Goal: Task Accomplishment & Management: Manage account settings

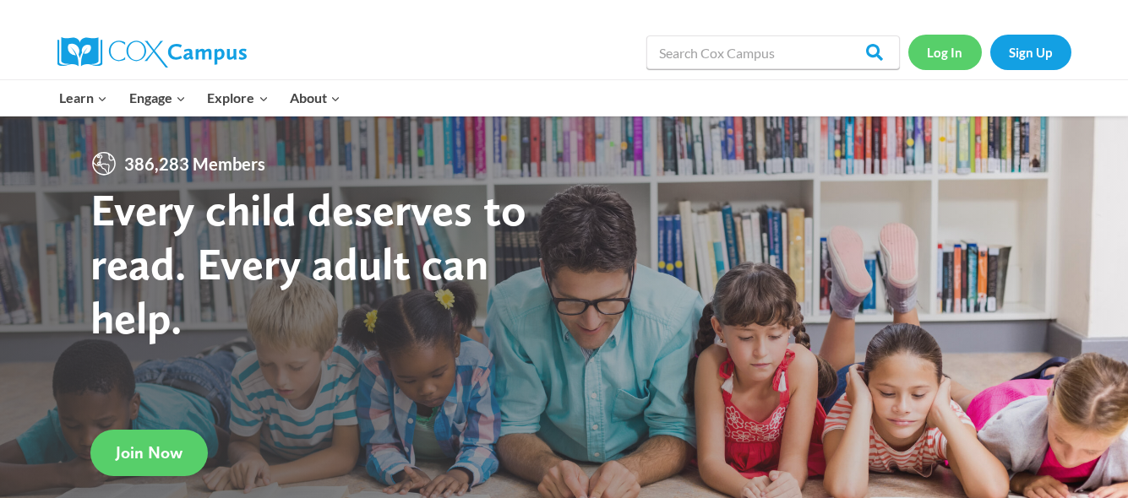
click at [943, 50] on link "Log In" at bounding box center [944, 52] width 73 height 35
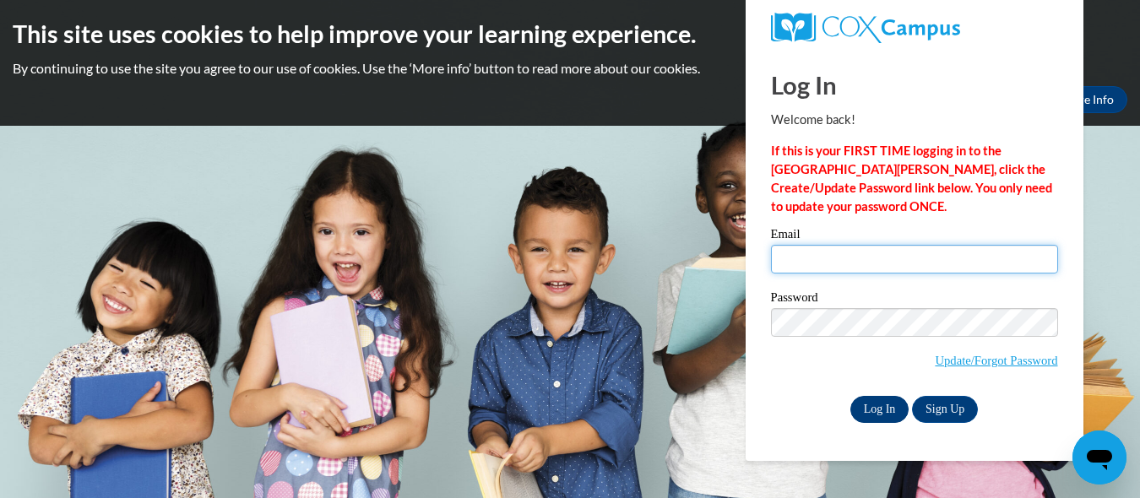
type input "kkrohn@kusd.edu"
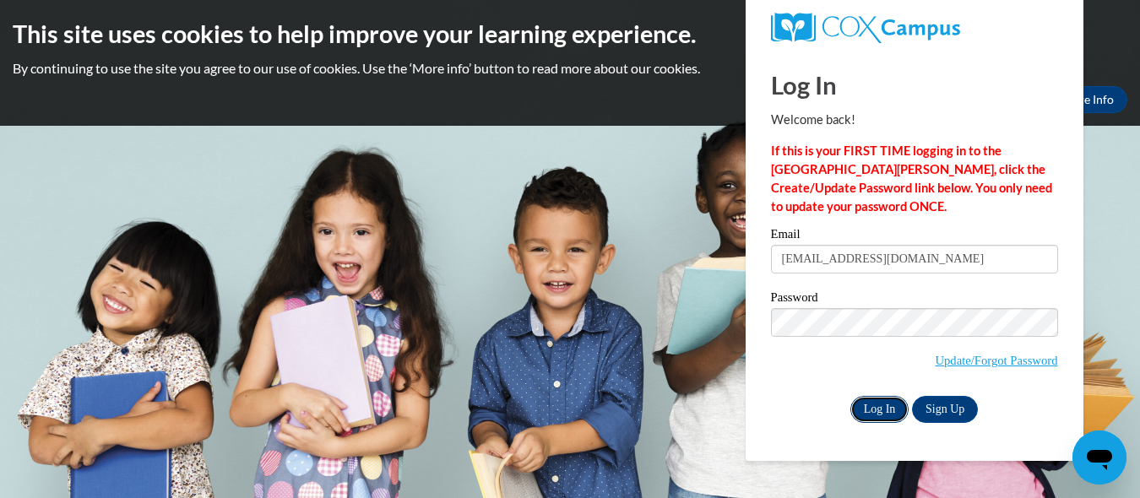
click at [867, 411] on input "Log In" at bounding box center [880, 409] width 59 height 27
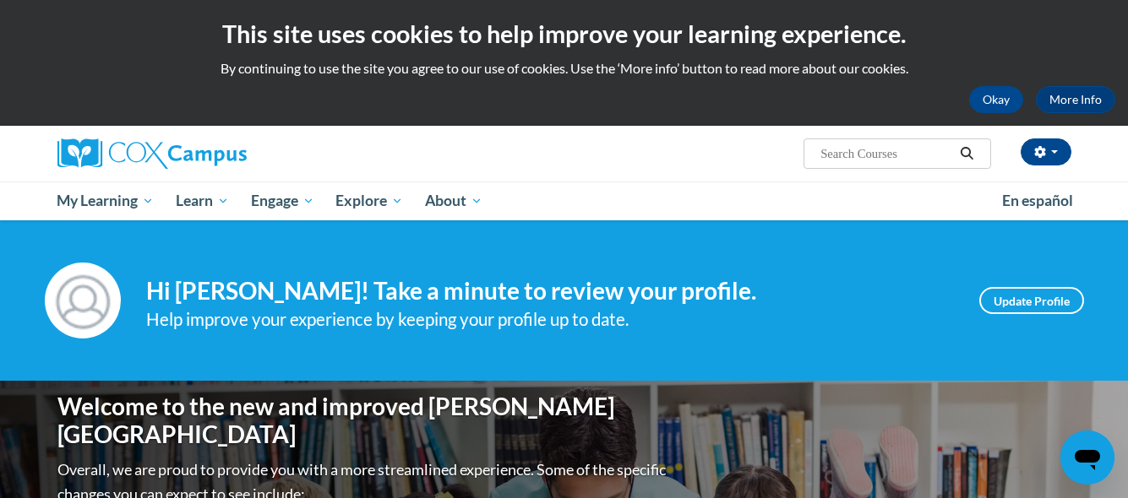
scroll to position [1, 0]
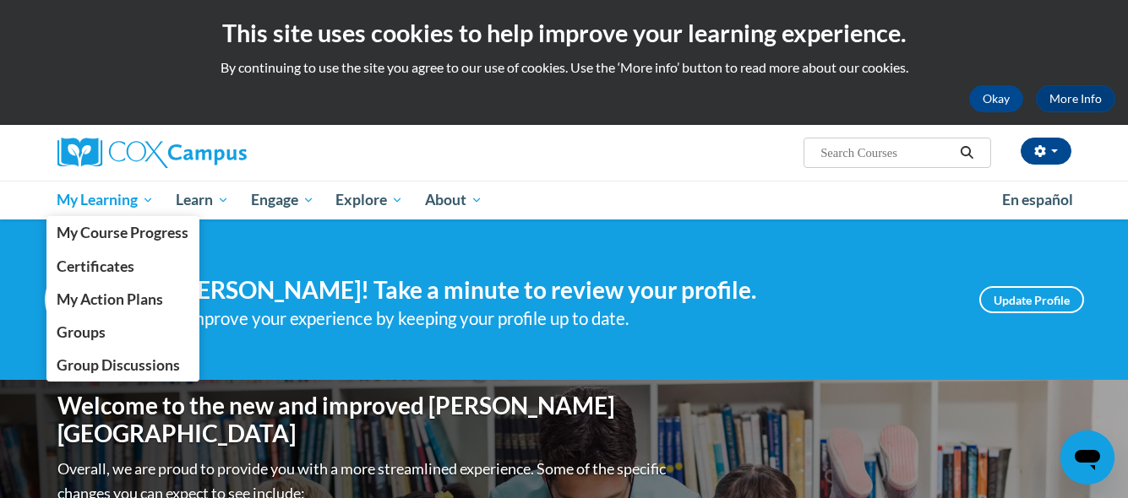
click at [156, 194] on link "My Learning" at bounding box center [105, 200] width 119 height 39
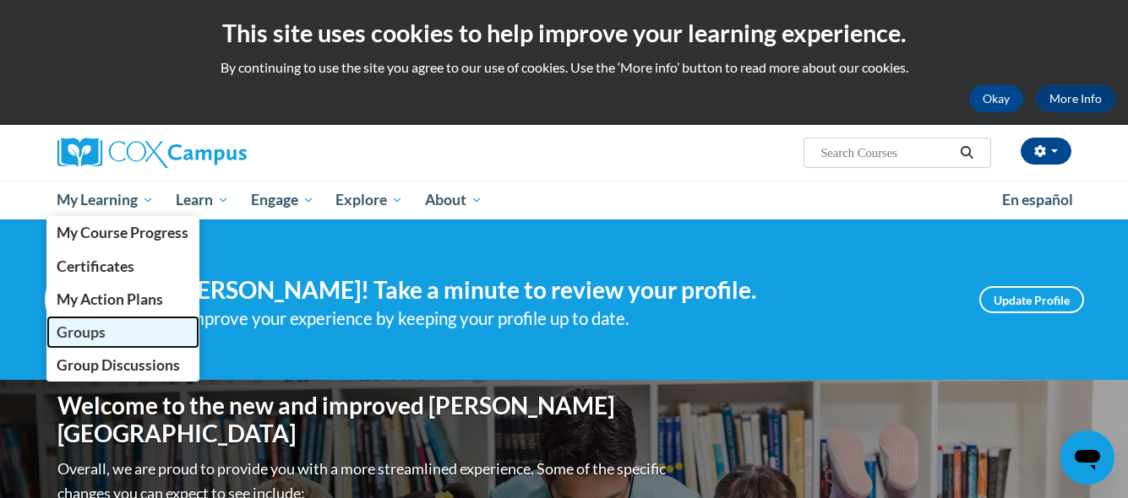
click at [106, 330] on link "Groups" at bounding box center [123, 332] width 154 height 33
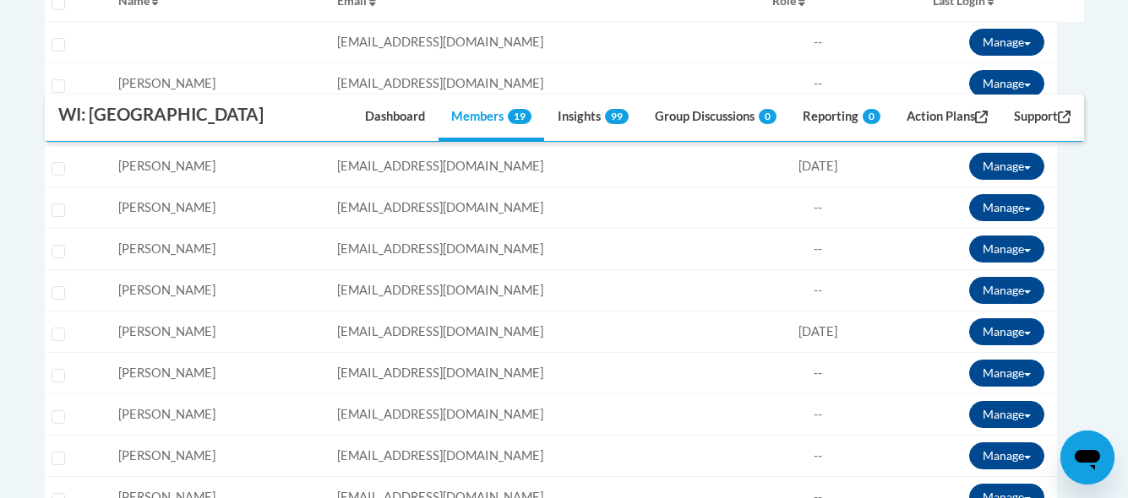
scroll to position [638, 0]
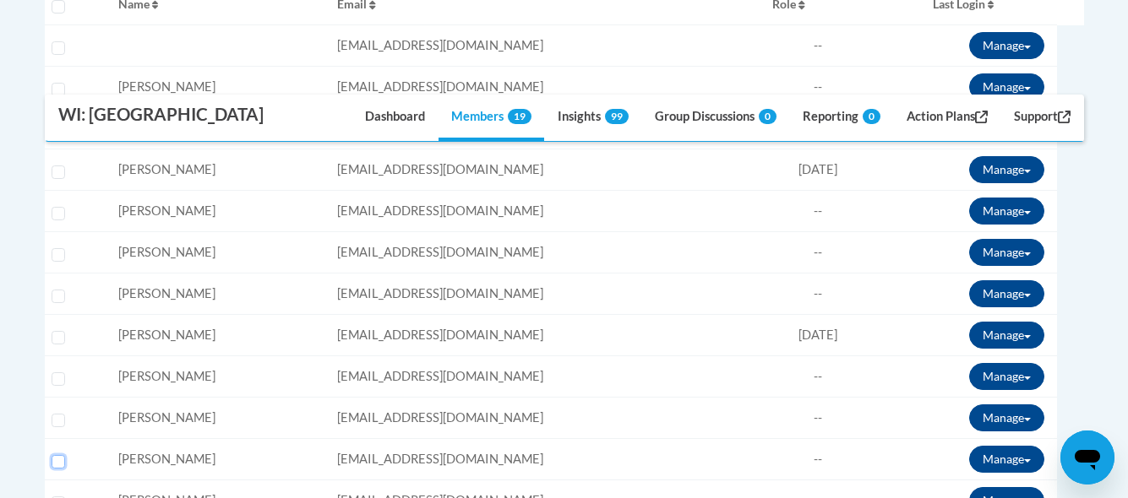
click at [56, 459] on input "Select learner" at bounding box center [59, 462] width 14 height 14
checkbox input "true"
click at [1033, 458] on button "Manage" at bounding box center [1006, 459] width 75 height 27
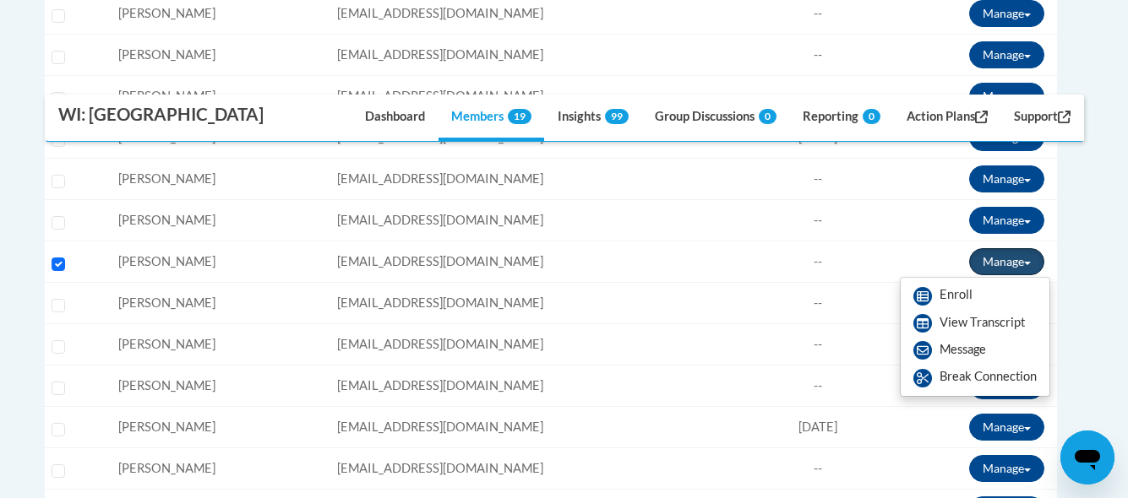
scroll to position [838, 0]
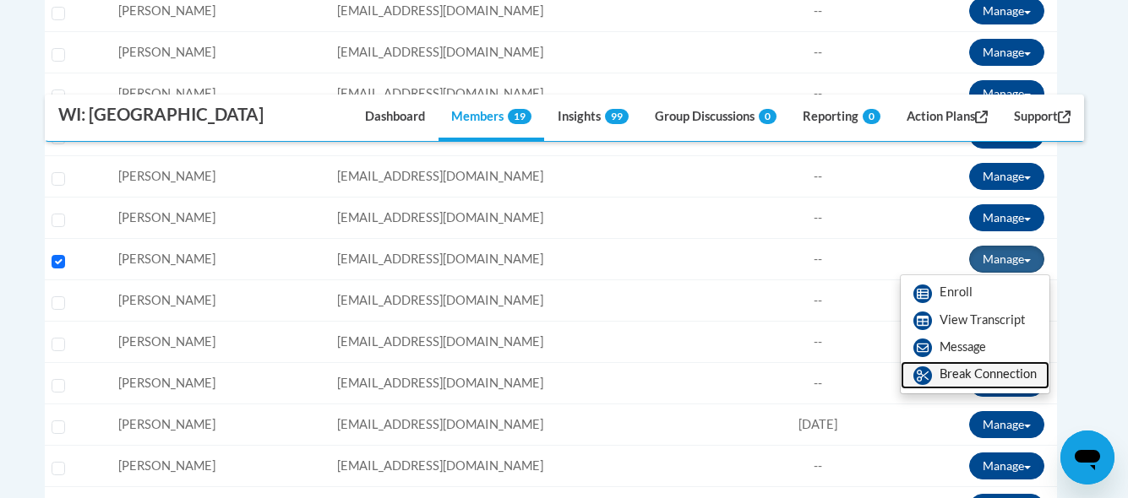
click at [945, 374] on link "Break Connection" at bounding box center [974, 374] width 149 height 27
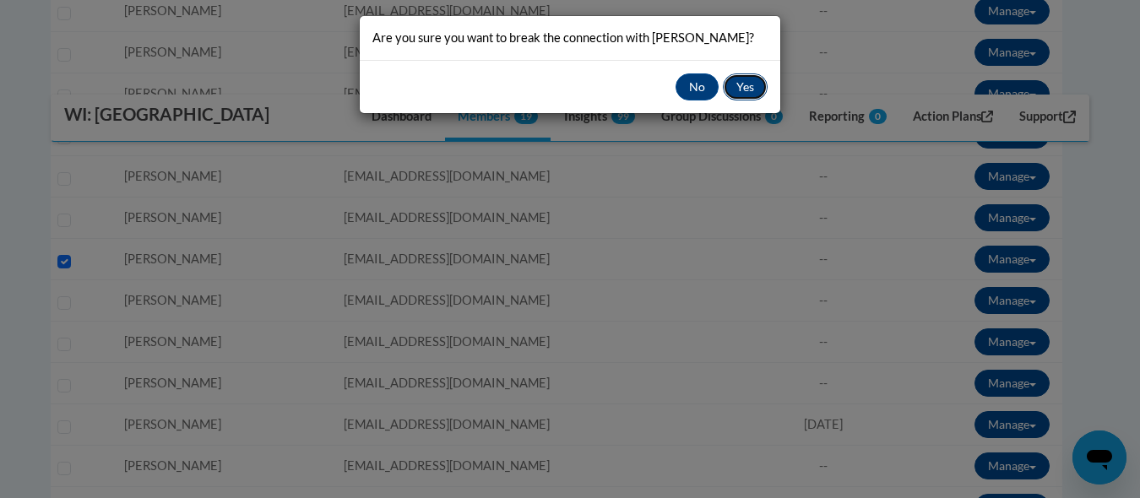
click at [735, 92] on button "Yes" at bounding box center [745, 86] width 45 height 27
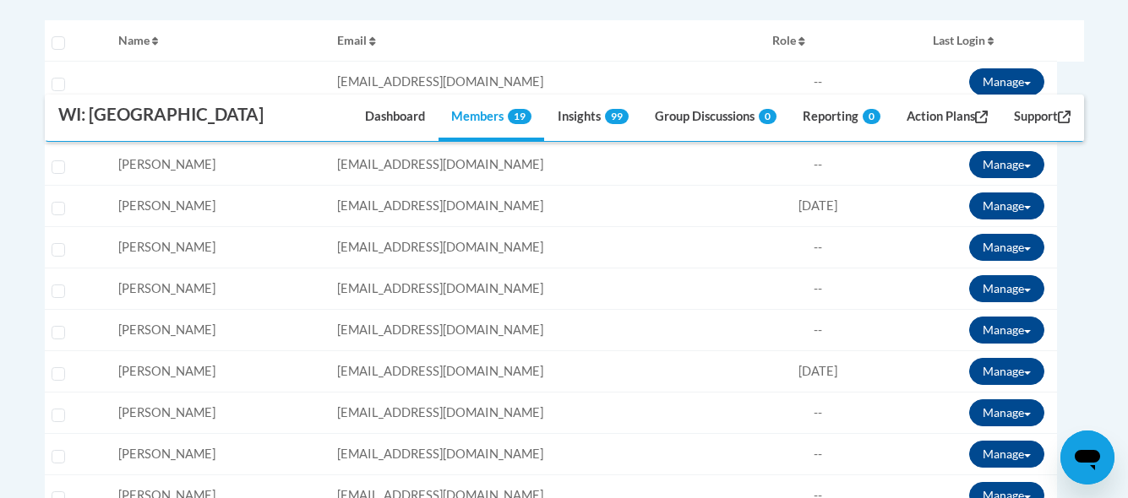
scroll to position [599, 0]
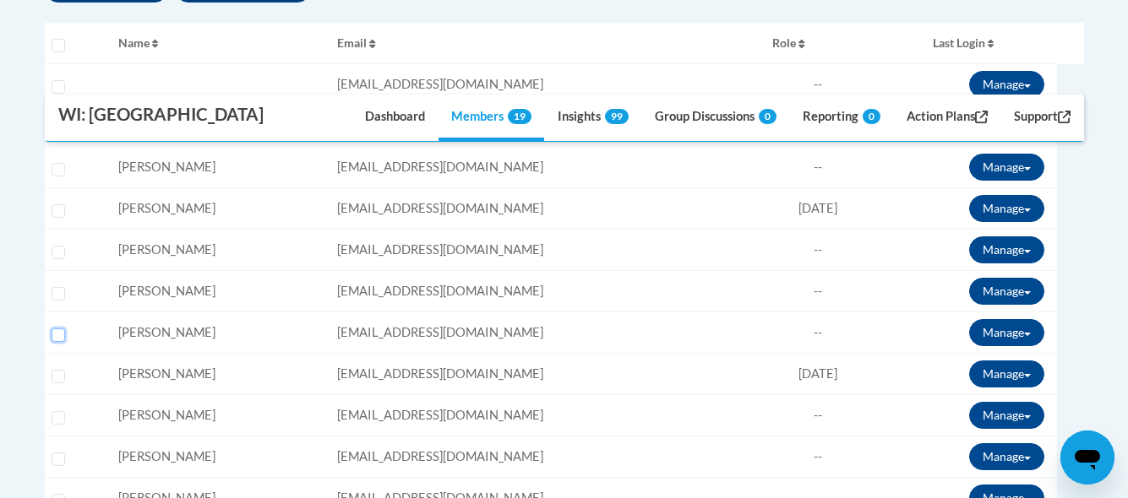
click at [57, 337] on input "Select learner" at bounding box center [59, 336] width 14 height 14
checkbox input "true"
click at [993, 334] on button "Manage" at bounding box center [1006, 332] width 75 height 27
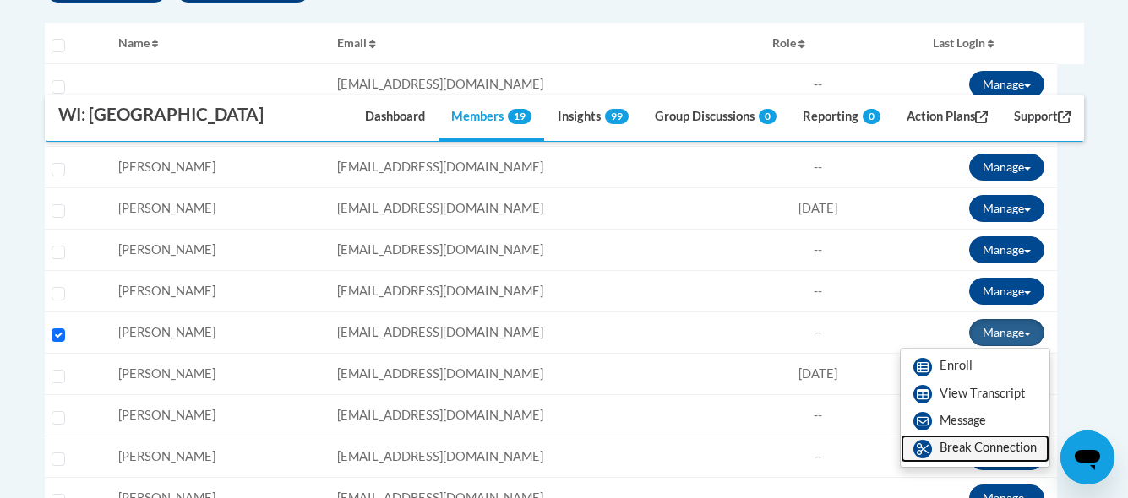
click at [959, 443] on link "Break Connection" at bounding box center [974, 448] width 149 height 27
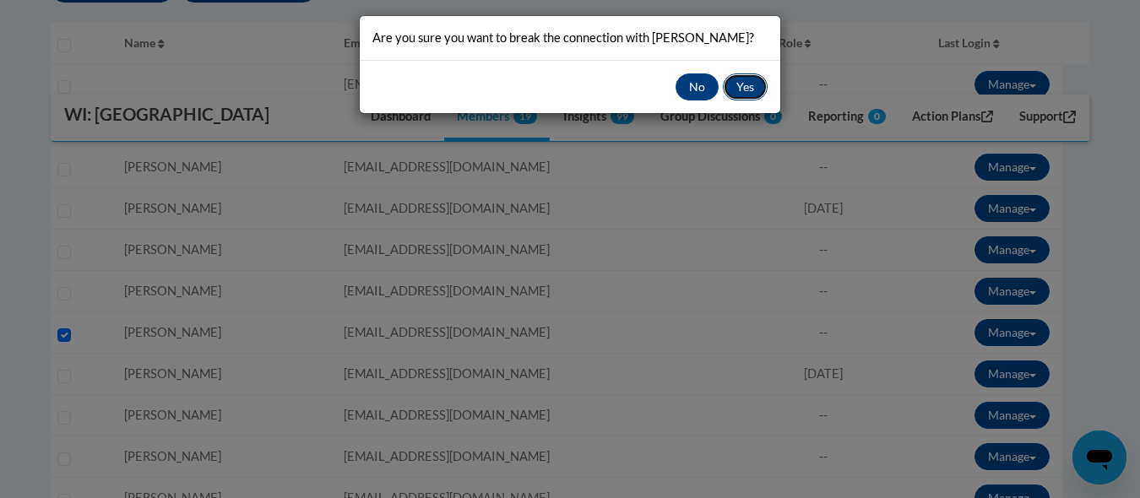
click at [733, 92] on button "Yes" at bounding box center [745, 86] width 45 height 27
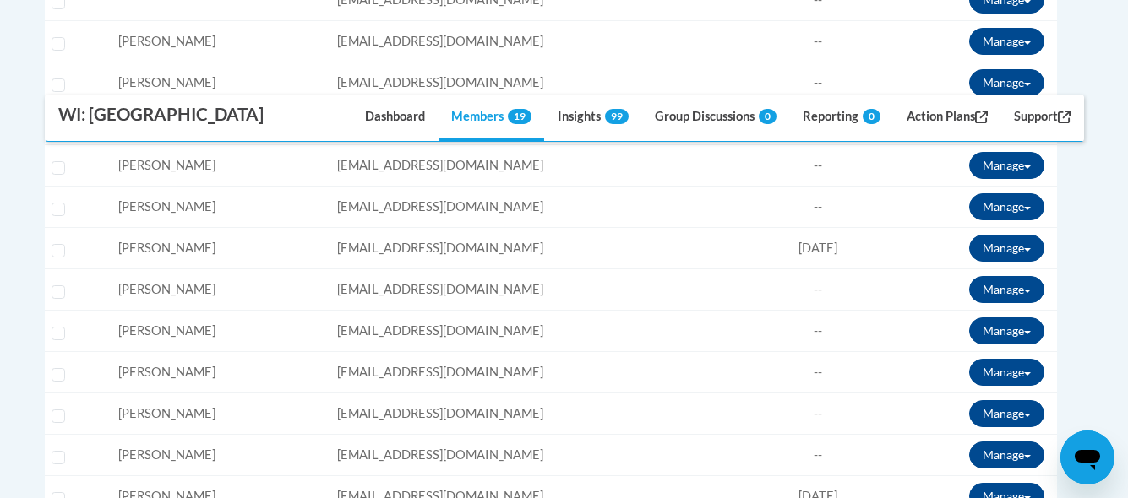
scroll to position [684, 0]
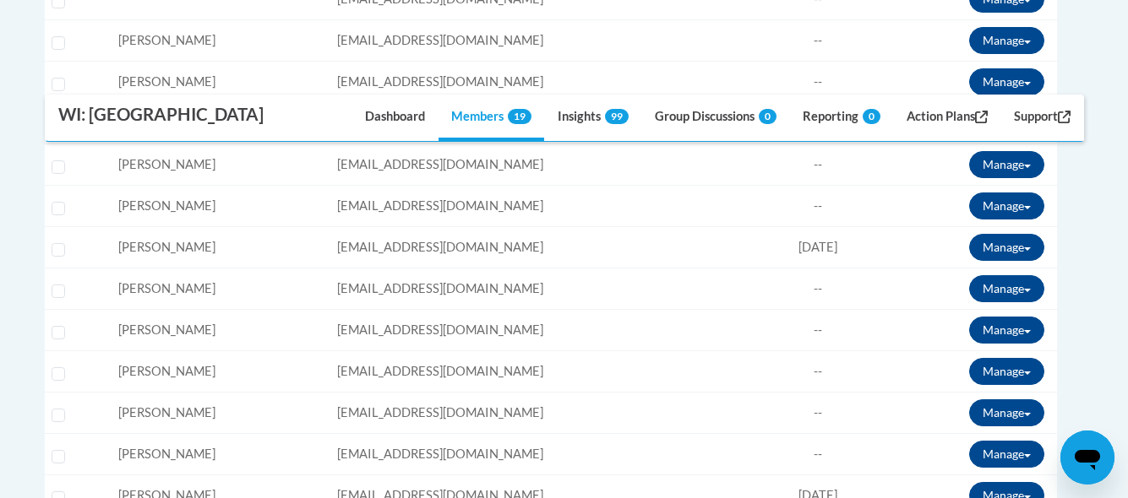
click at [1100, 265] on body "This site uses cookies to help improve your learning experience. By continuing …" at bounding box center [564, 258] width 1128 height 1885
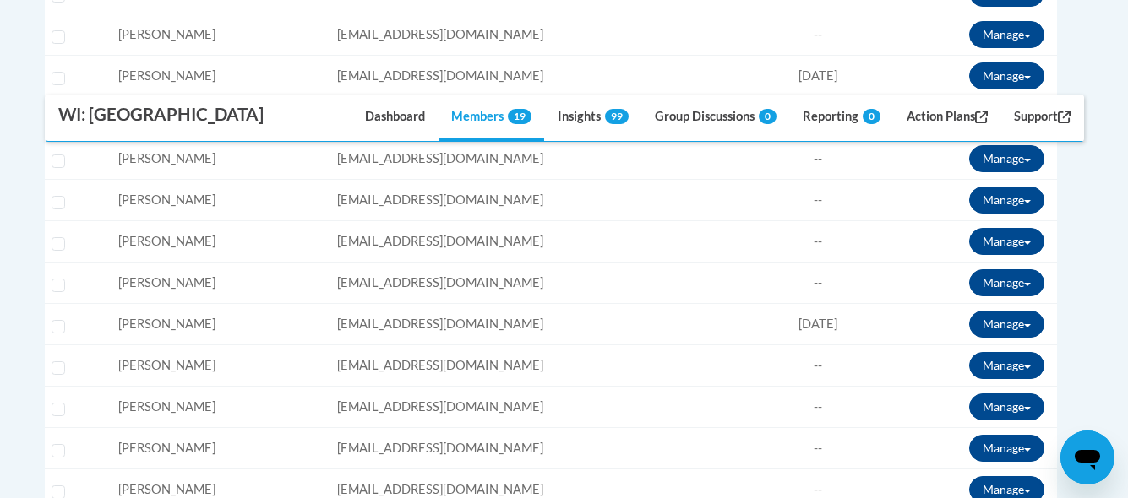
scroll to position [856, 0]
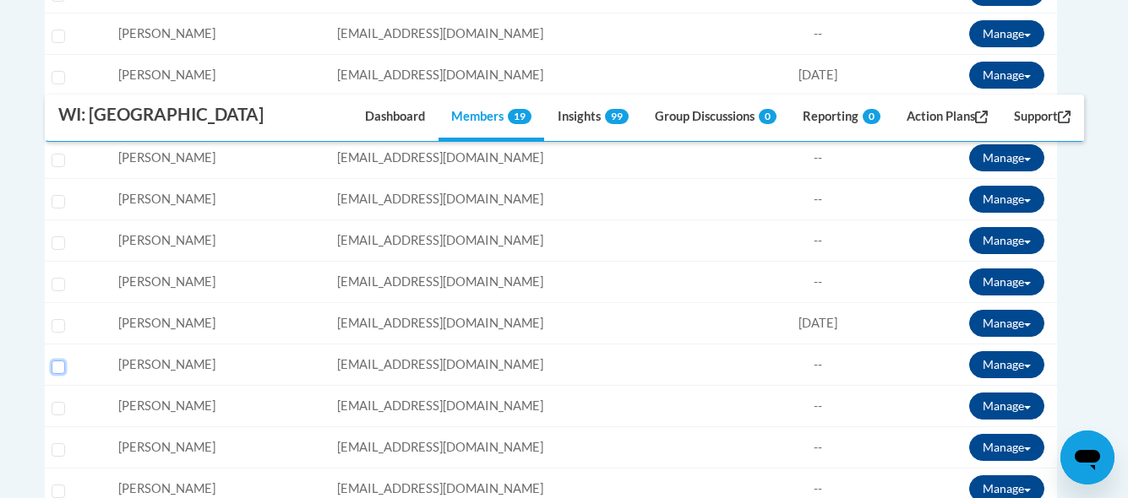
click at [58, 367] on input "Select learner" at bounding box center [59, 368] width 14 height 14
checkbox input "true"
click at [1030, 362] on button "Manage" at bounding box center [1006, 364] width 75 height 27
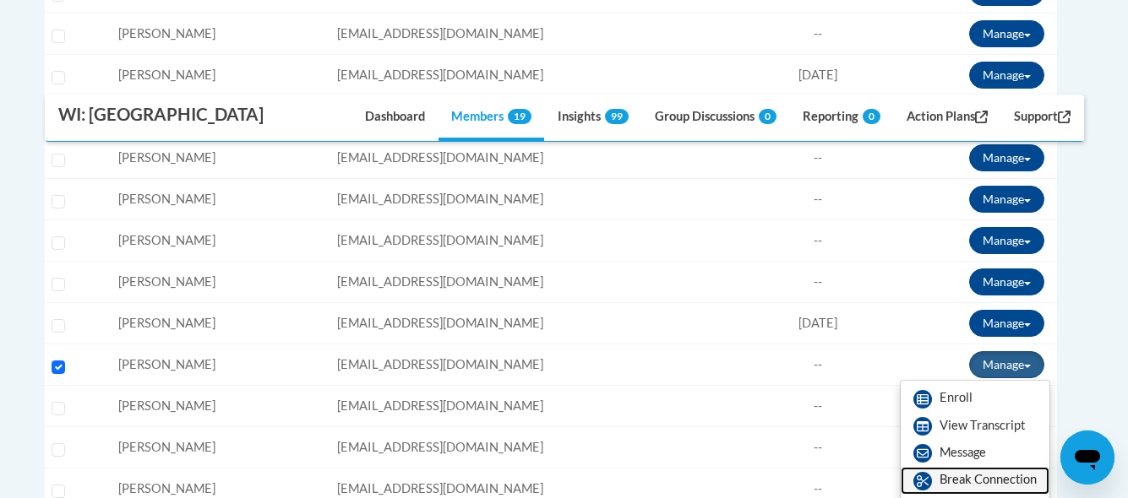
click at [970, 475] on link "Break Connection" at bounding box center [974, 480] width 149 height 27
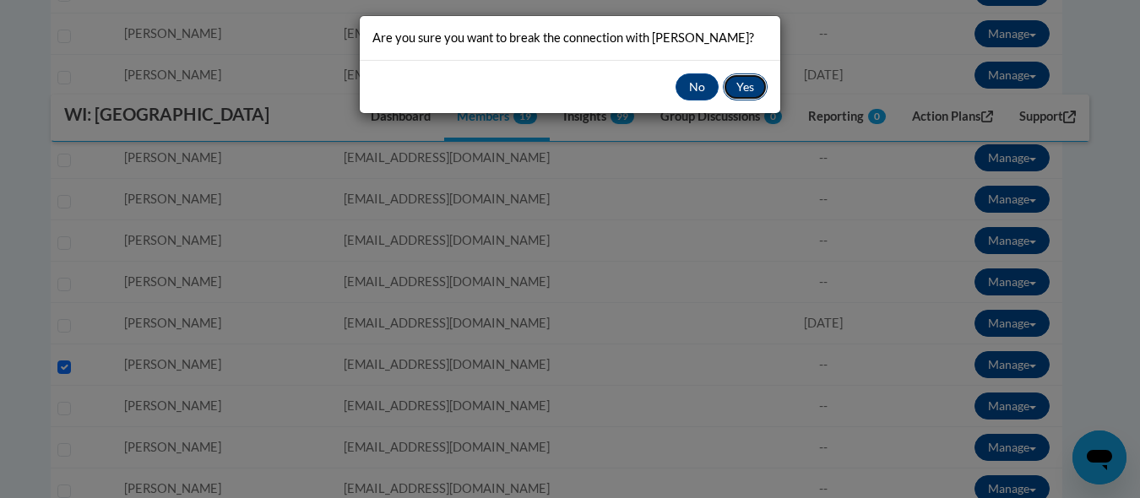
click at [735, 90] on button "Yes" at bounding box center [745, 86] width 45 height 27
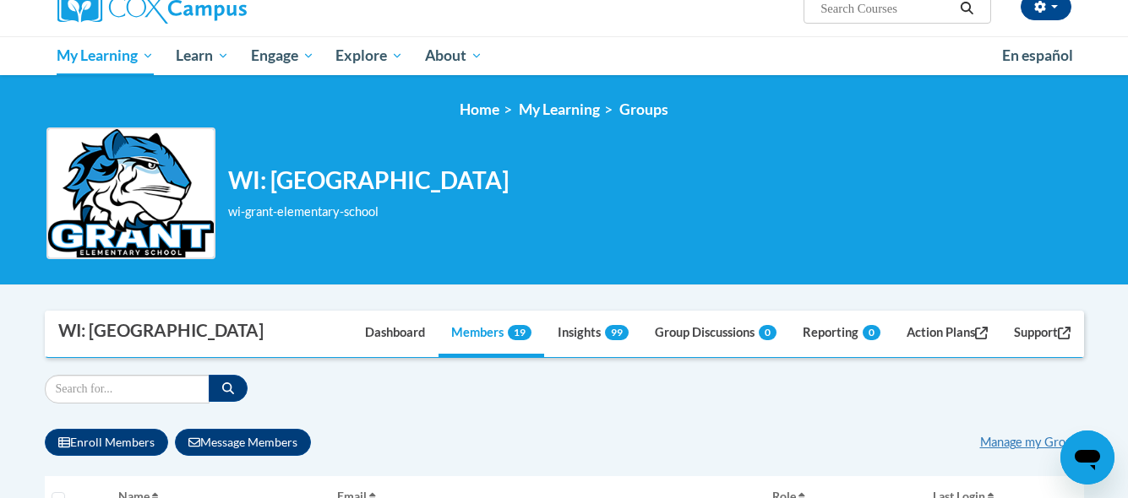
scroll to position [144, 0]
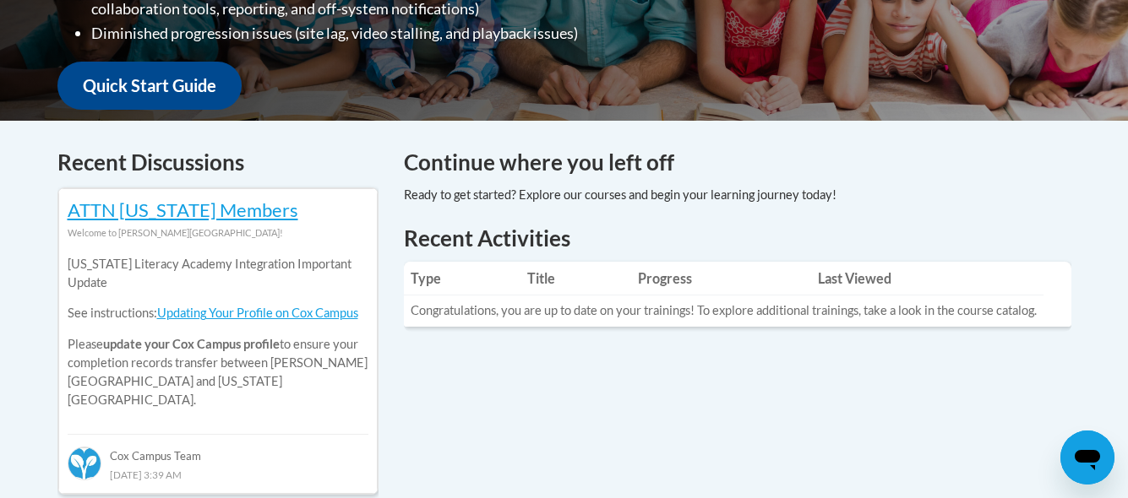
scroll to position [597, 0]
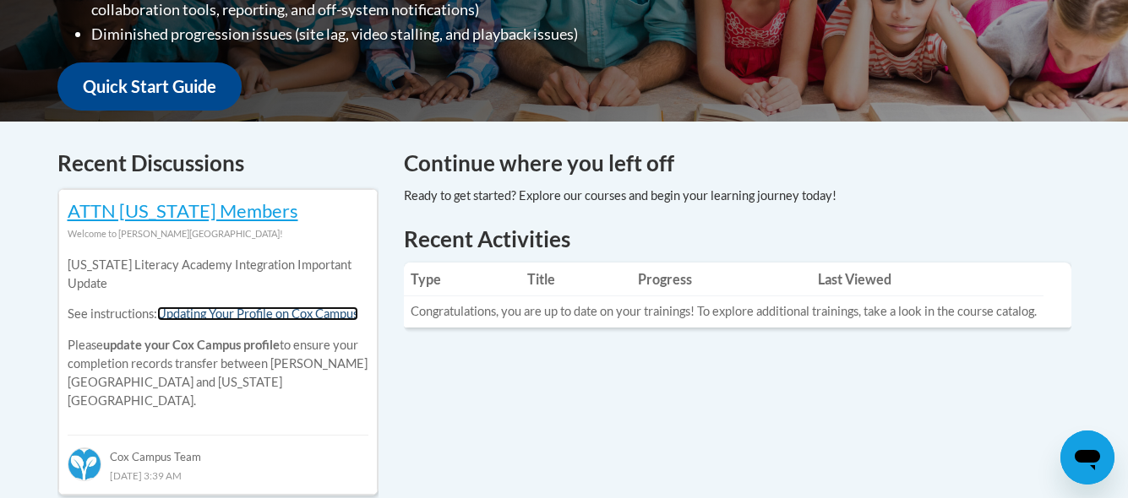
click at [274, 311] on link "Updating Your Profile on Cox Campus" at bounding box center [257, 314] width 201 height 14
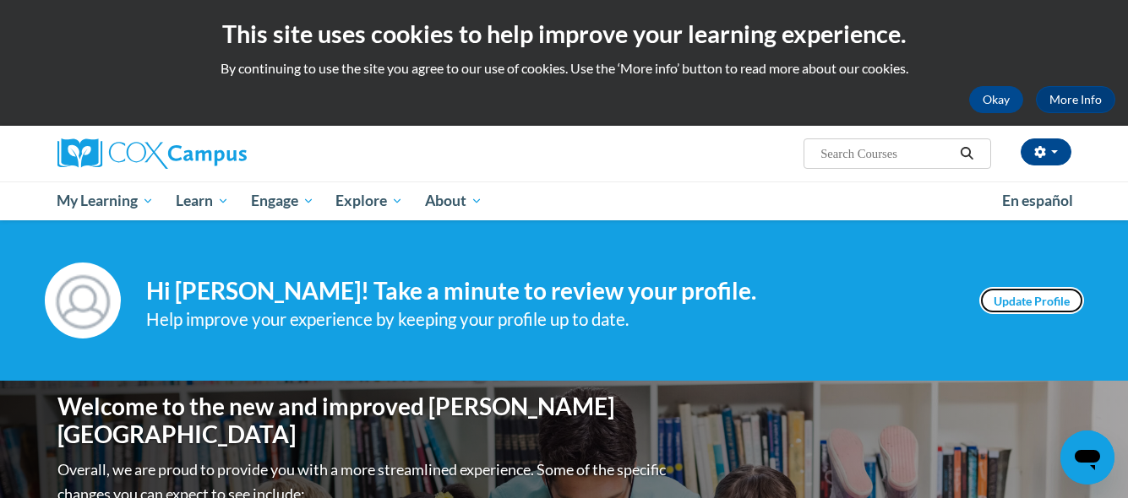
click at [1055, 299] on link "Update Profile" at bounding box center [1031, 300] width 105 height 27
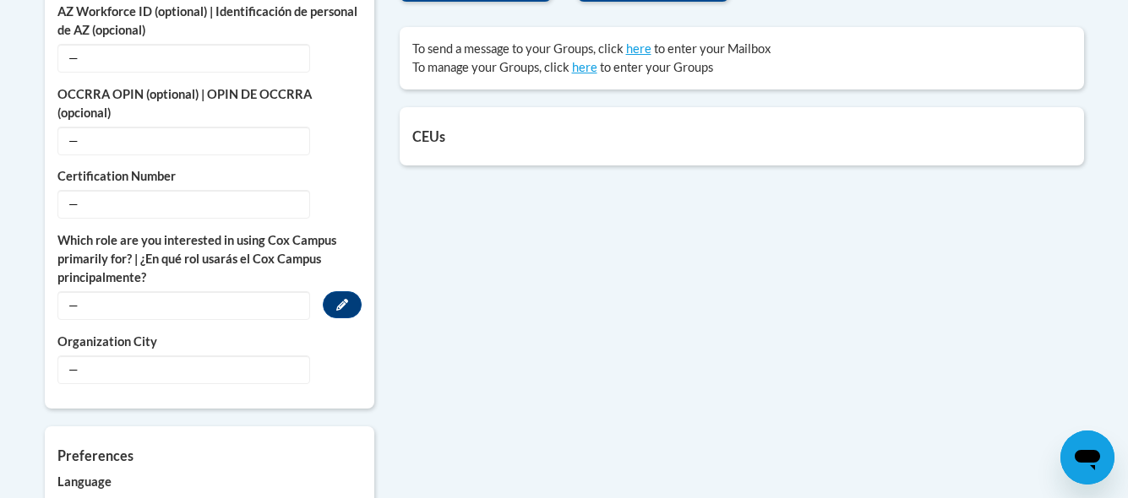
scroll to position [747, 0]
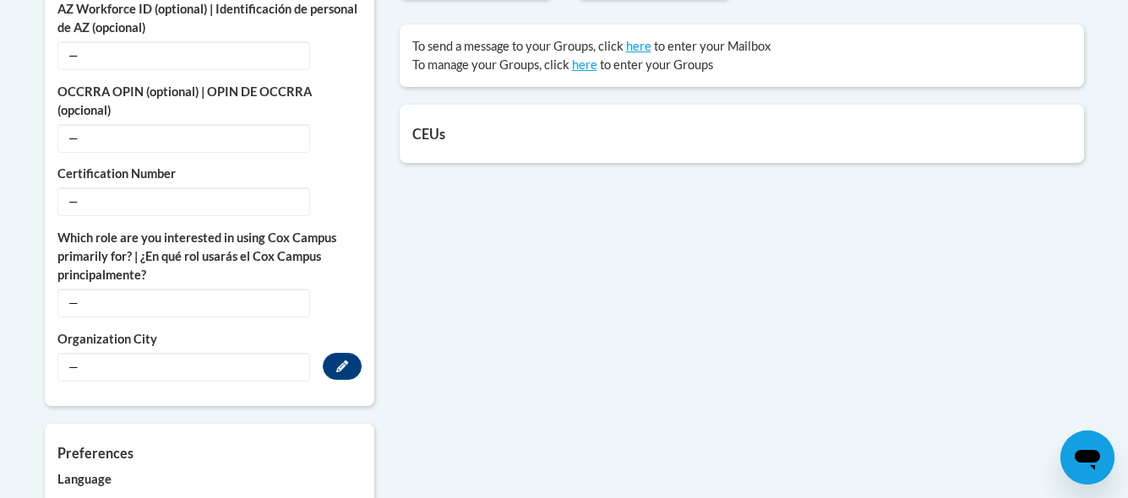
click at [125, 381] on span "—" at bounding box center [183, 367] width 253 height 29
click at [95, 367] on span "—" at bounding box center [183, 367] width 253 height 29
click at [339, 367] on icon "Custom profile fields" at bounding box center [342, 366] width 12 height 12
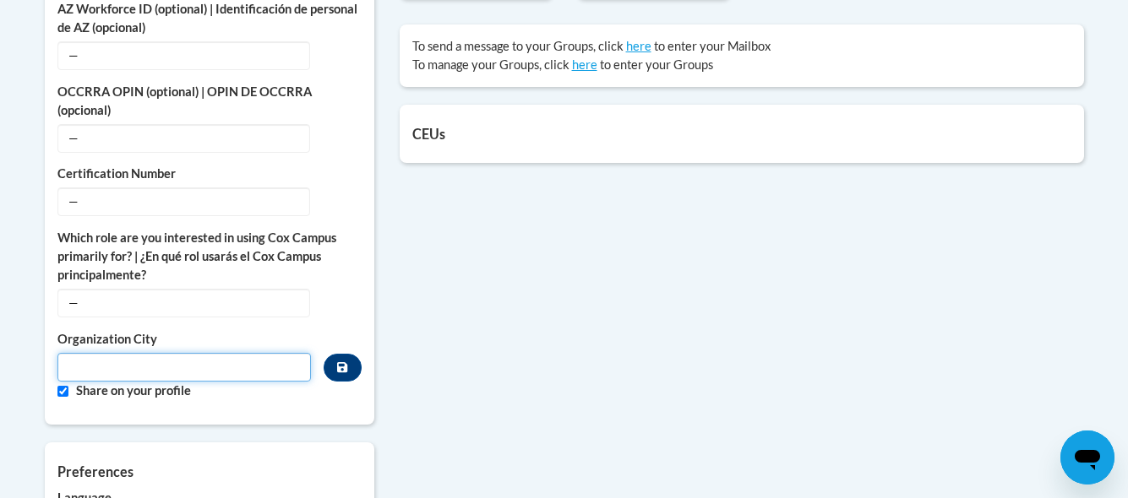
click at [113, 367] on input "Metadata input" at bounding box center [184, 367] width 254 height 29
type input "Kenosha Unified School District"
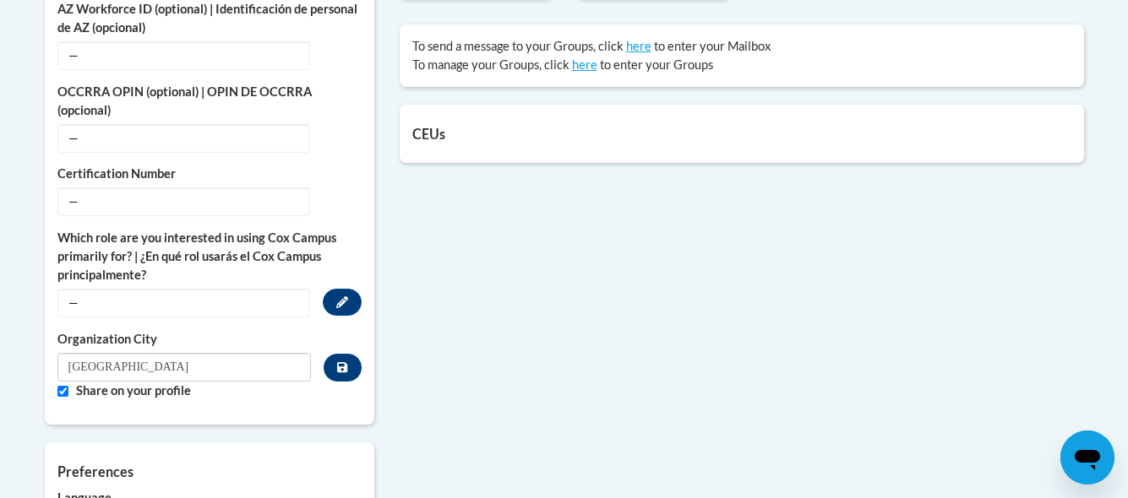
click at [267, 272] on label "Which role are you interested in using Cox Campus primarily for? | ¿En qué rol …" at bounding box center [209, 257] width 304 height 56
click at [231, 308] on span "—" at bounding box center [183, 303] width 253 height 29
click at [344, 307] on icon "Custom profile fields" at bounding box center [342, 302] width 12 height 12
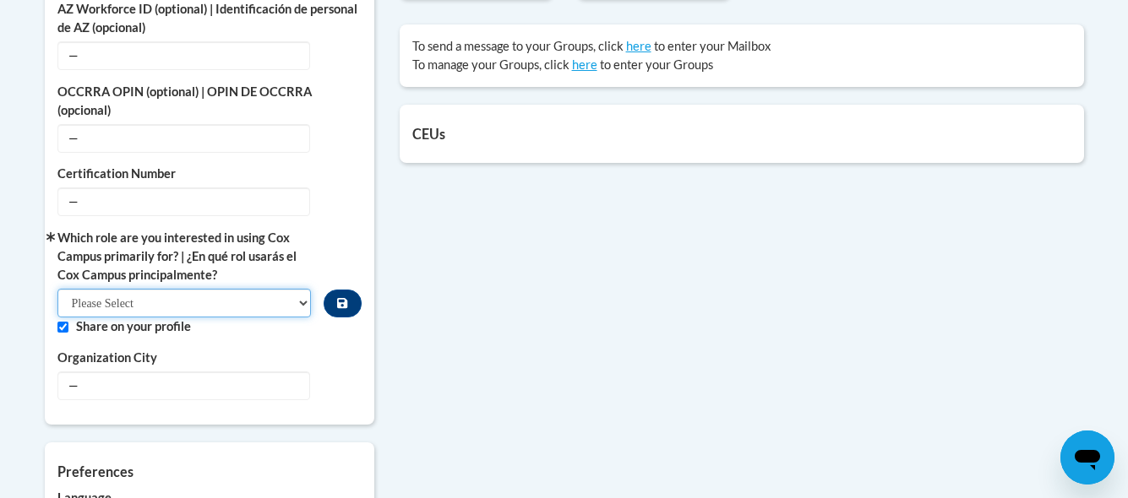
click at [301, 301] on select "Please Select College/University | Colegio/Universidad Community/Nonprofit Part…" at bounding box center [184, 303] width 254 height 29
select select "fbf2d438-af2f-41f8-98f1-81c410e29de3"
click at [57, 289] on select "Please Select College/University | Colegio/Universidad Community/Nonprofit Part…" at bounding box center [184, 303] width 254 height 29
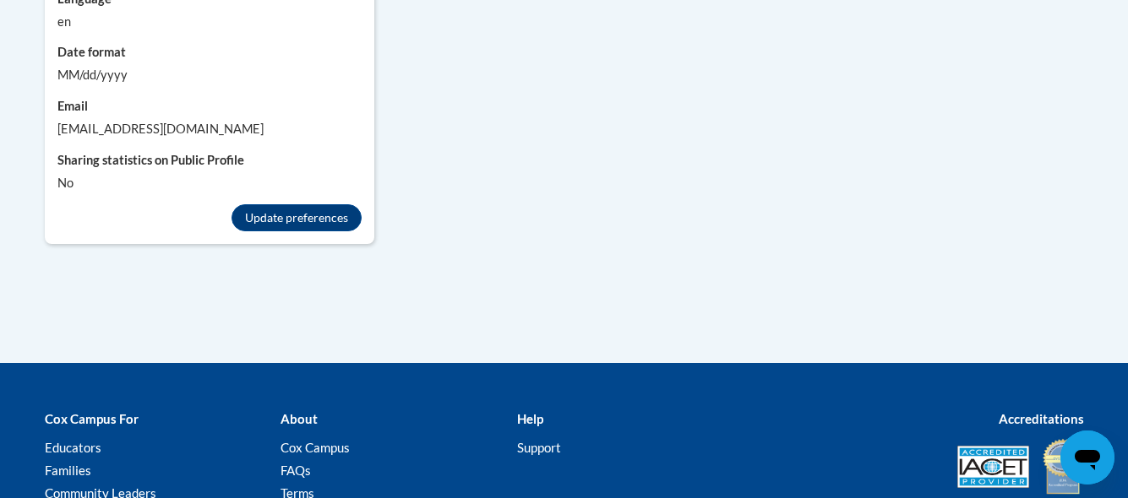
scroll to position [1287, 0]
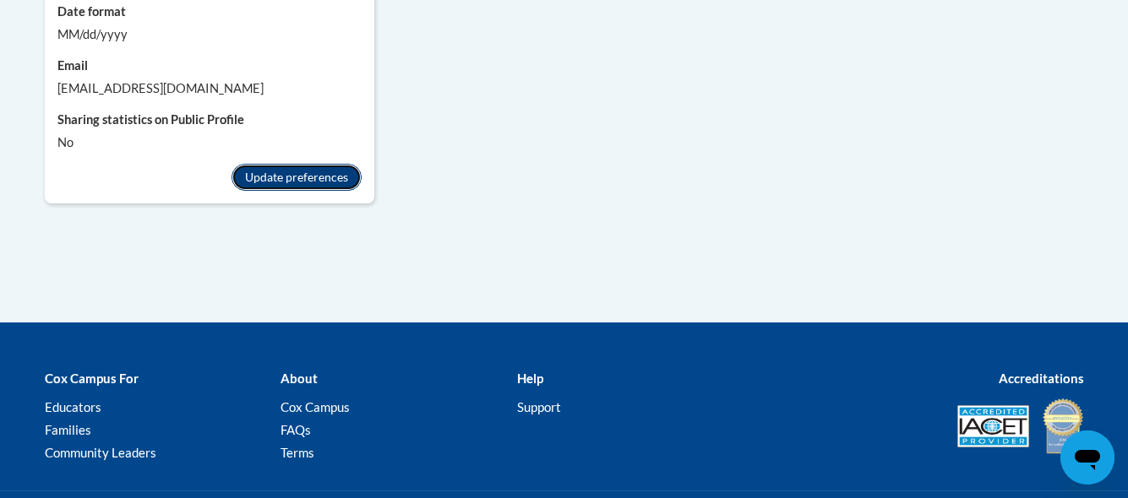
click at [282, 180] on button "Update preferences" at bounding box center [296, 177] width 130 height 27
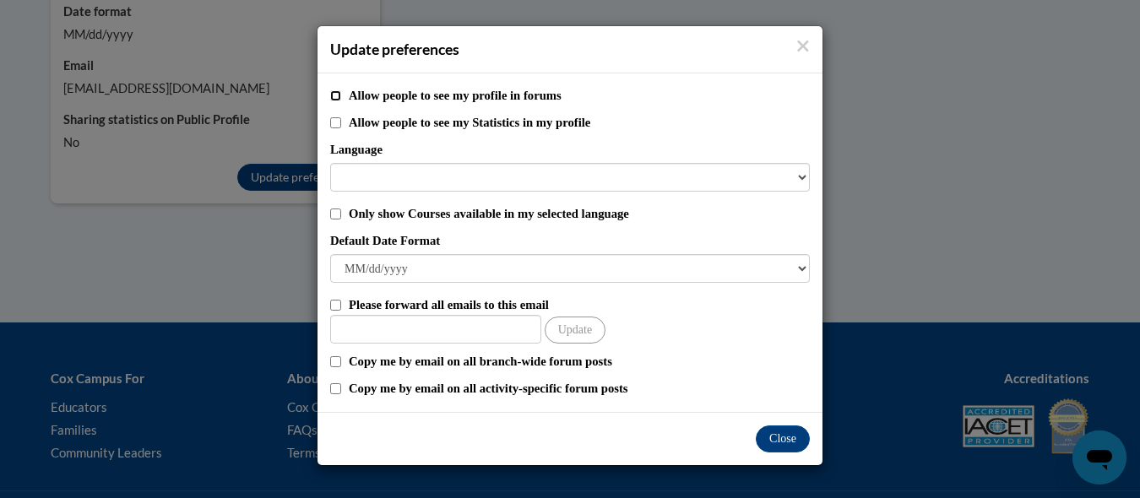
click at [336, 93] on input "Allow people to see my profile in forums" at bounding box center [335, 95] width 11 height 11
checkbox input "true"
click at [458, 333] on input "Other Email" at bounding box center [435, 329] width 211 height 29
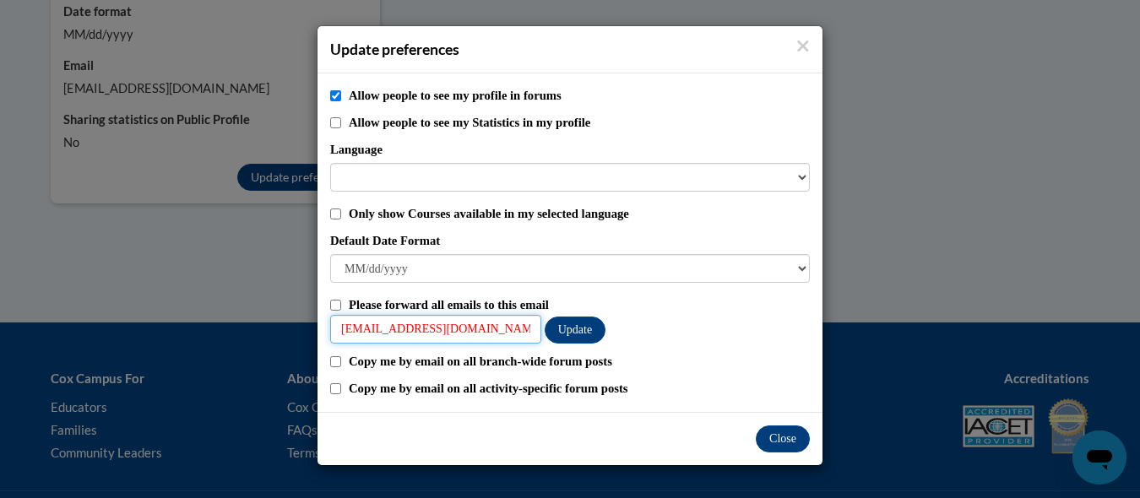
type input "kkrohn@kusd.edu"
click at [334, 300] on input "Please forward all emails to this email" at bounding box center [335, 305] width 11 height 11
checkbox input "true"
click at [339, 361] on input "Copy me by email on all branch-wide forum posts" at bounding box center [335, 361] width 11 height 11
checkbox input "true"
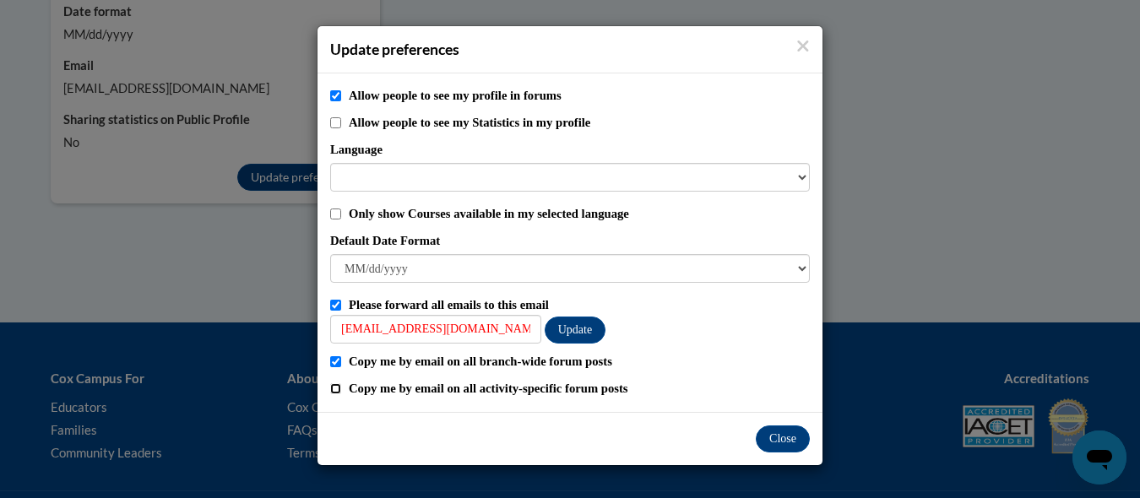
click at [334, 387] on input "Copy me by email on all activity-specific forum posts" at bounding box center [335, 388] width 11 height 11
checkbox input "true"
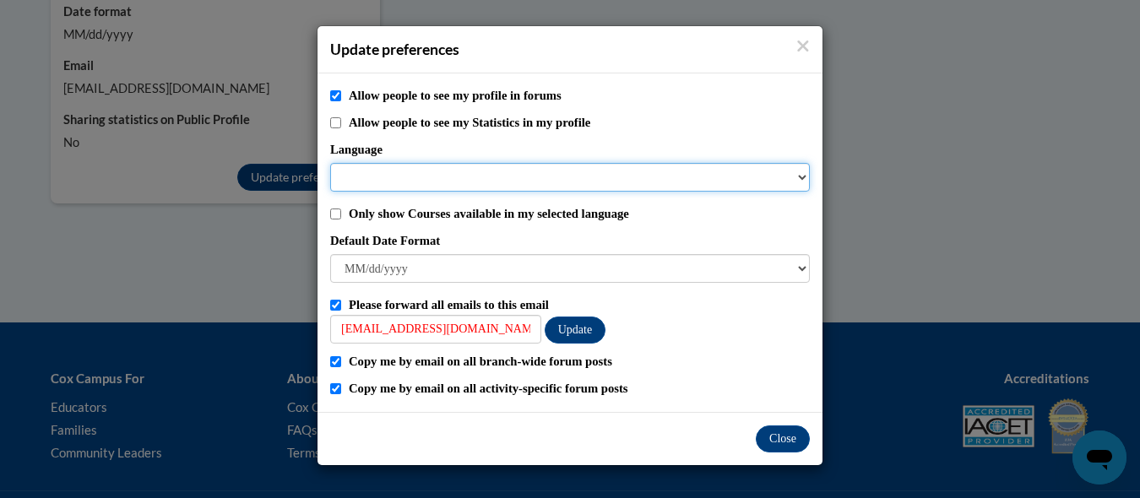
click at [798, 172] on select "Language" at bounding box center [570, 177] width 480 height 29
click at [803, 179] on select "Language" at bounding box center [570, 177] width 480 height 29
click at [373, 181] on select "Language" at bounding box center [570, 177] width 480 height 29
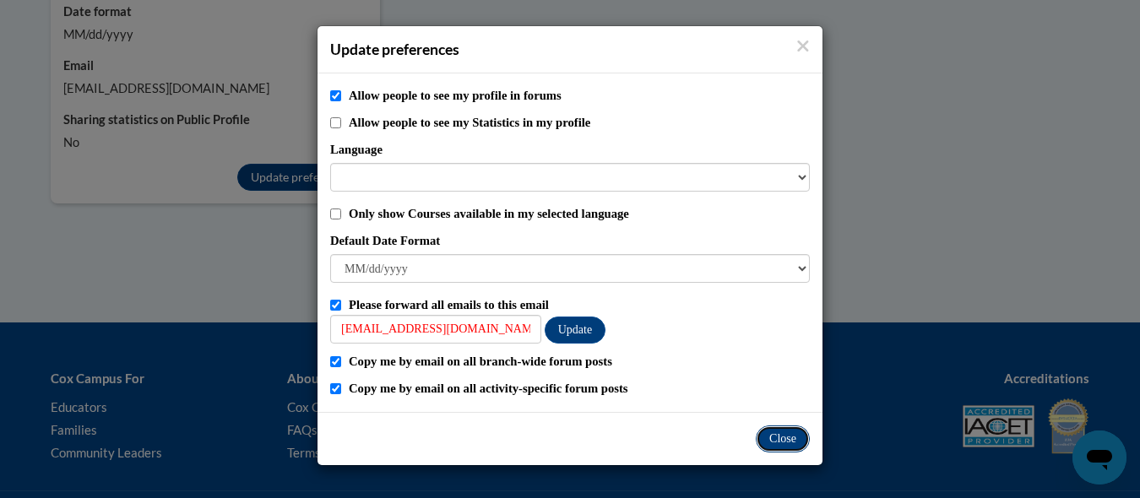
click at [775, 441] on button "Close" at bounding box center [783, 439] width 54 height 27
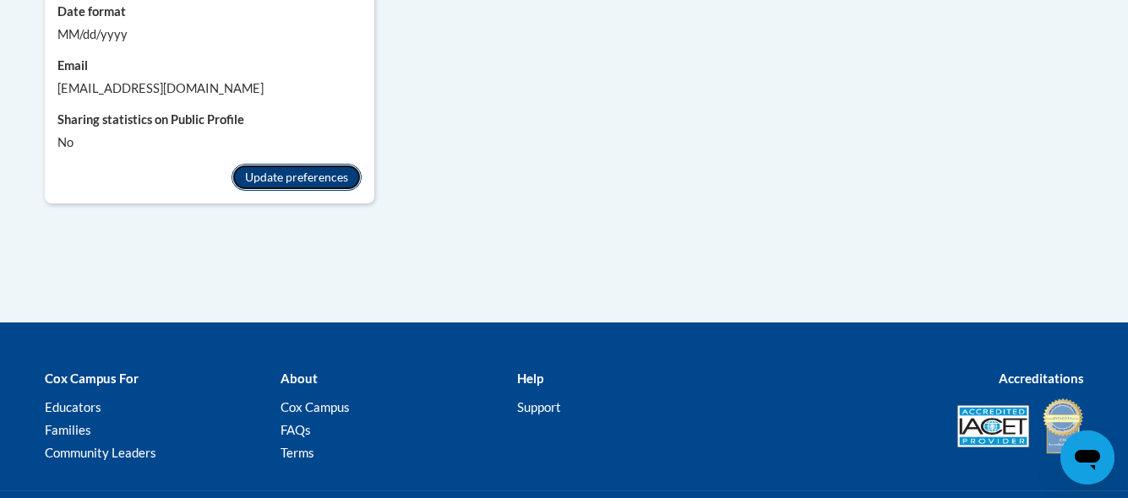
click at [306, 182] on button "Update preferences" at bounding box center [296, 177] width 130 height 27
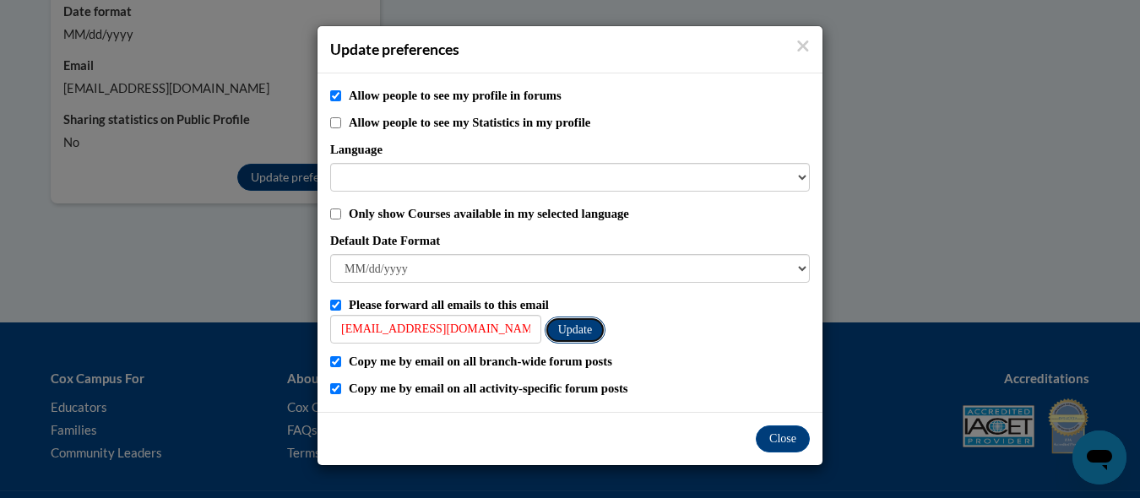
click at [595, 329] on button "Update" at bounding box center [575, 330] width 61 height 27
click at [784, 442] on button "Close" at bounding box center [783, 439] width 54 height 27
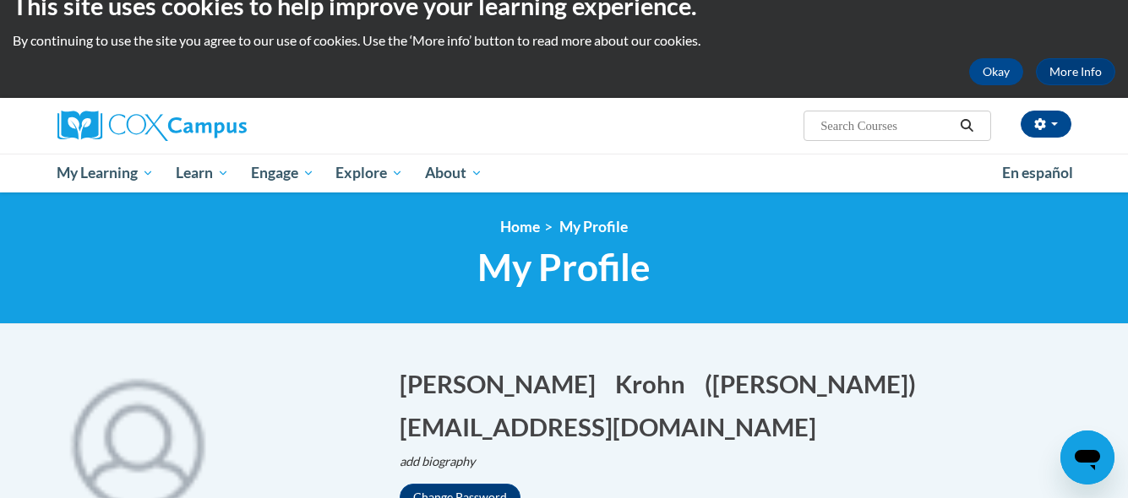
scroll to position [0, 0]
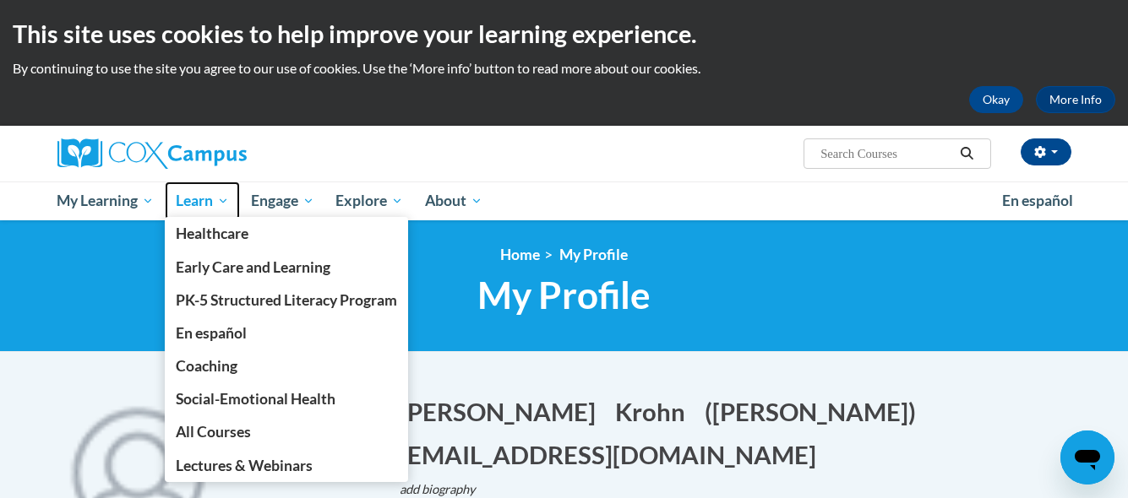
click at [193, 201] on span "Learn" at bounding box center [202, 201] width 53 height 20
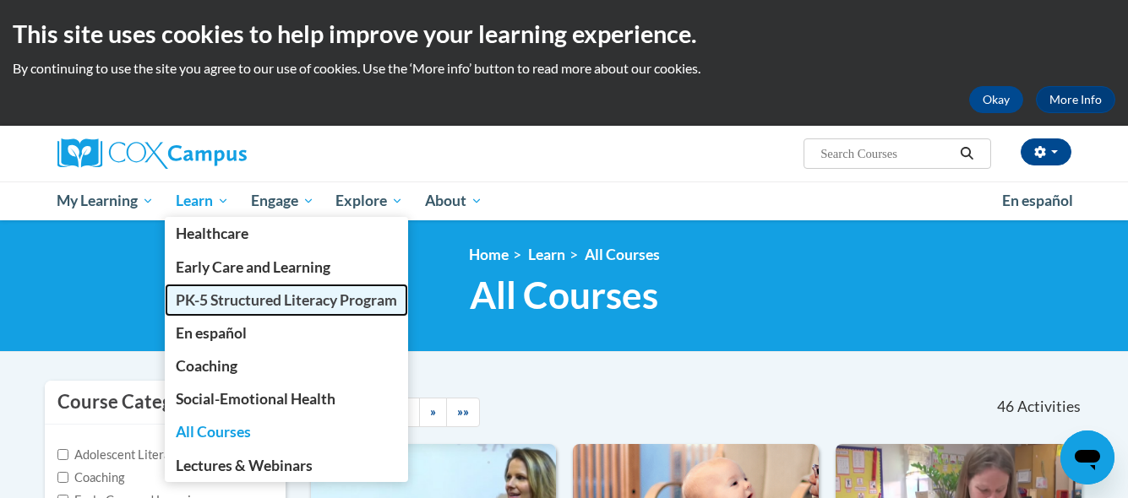
click at [274, 296] on span "PK-5 Structured Literacy Program" at bounding box center [286, 300] width 221 height 18
